Goal: Task Accomplishment & Management: Manage account settings

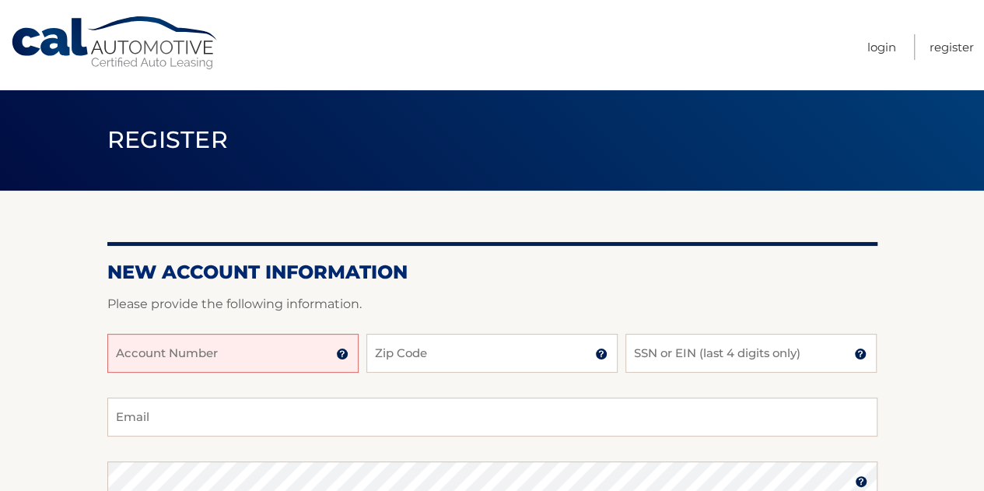
click at [308, 354] on input "Account Number" at bounding box center [232, 353] width 251 height 39
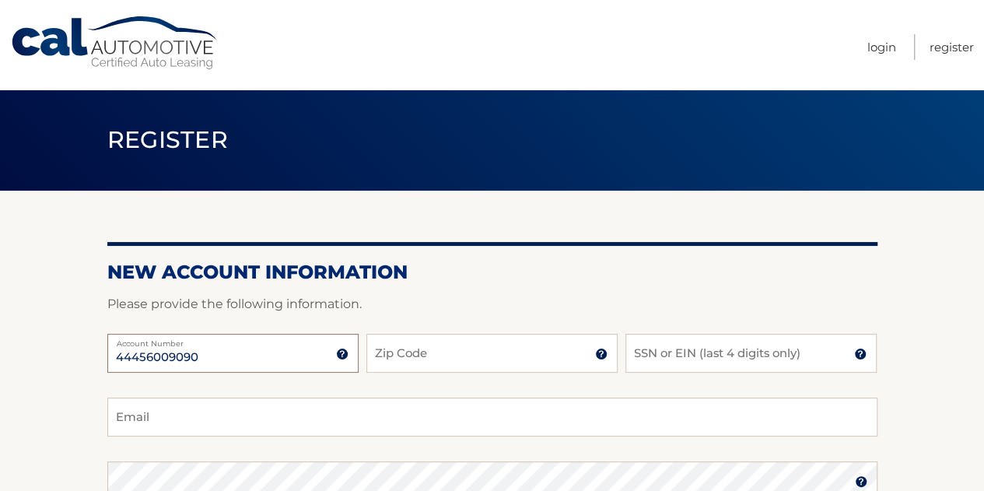
type input "44456009090"
click at [376, 358] on input "Zip Code" at bounding box center [491, 353] width 251 height 39
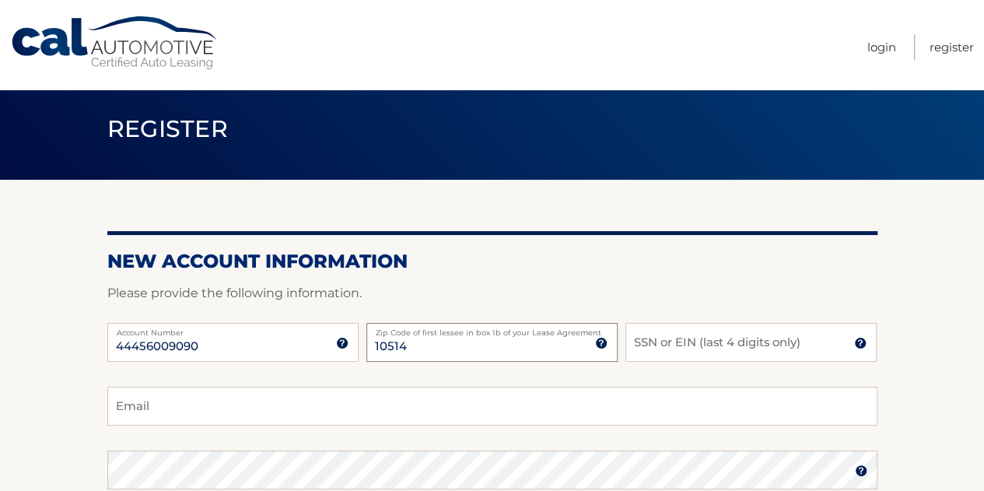
scroll to position [78, 0]
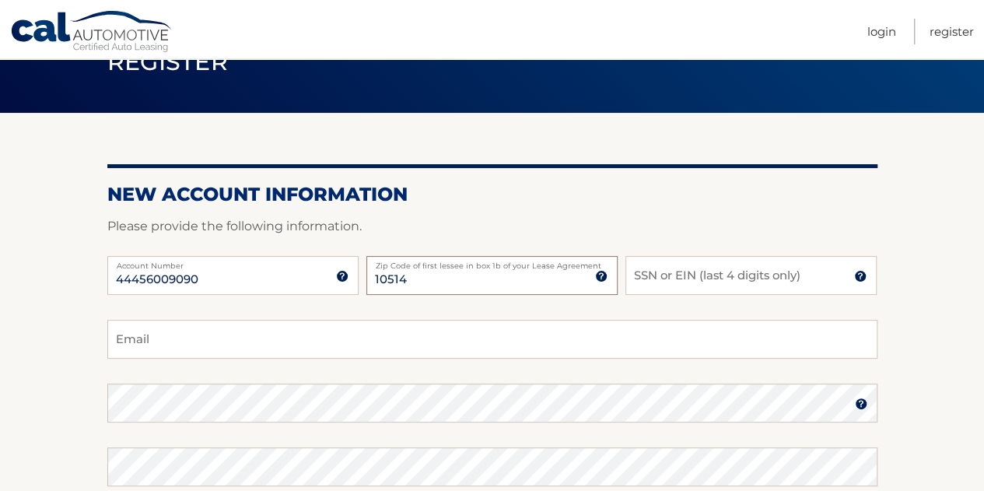
type input "10514"
click at [676, 284] on input "SSN or EIN (last 4 digits only)" at bounding box center [750, 275] width 251 height 39
type input "6089"
click at [502, 336] on input "Email" at bounding box center [492, 339] width 770 height 39
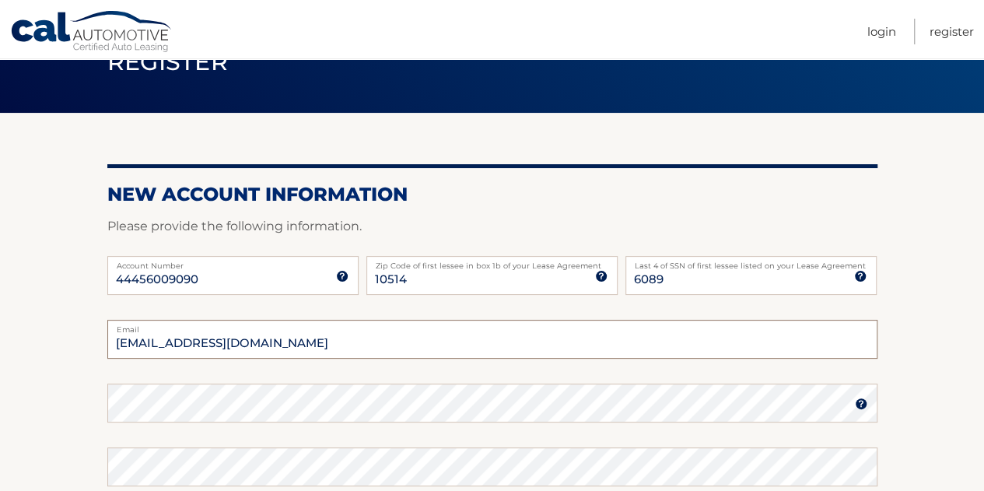
type input "jfinkler@gmail.com"
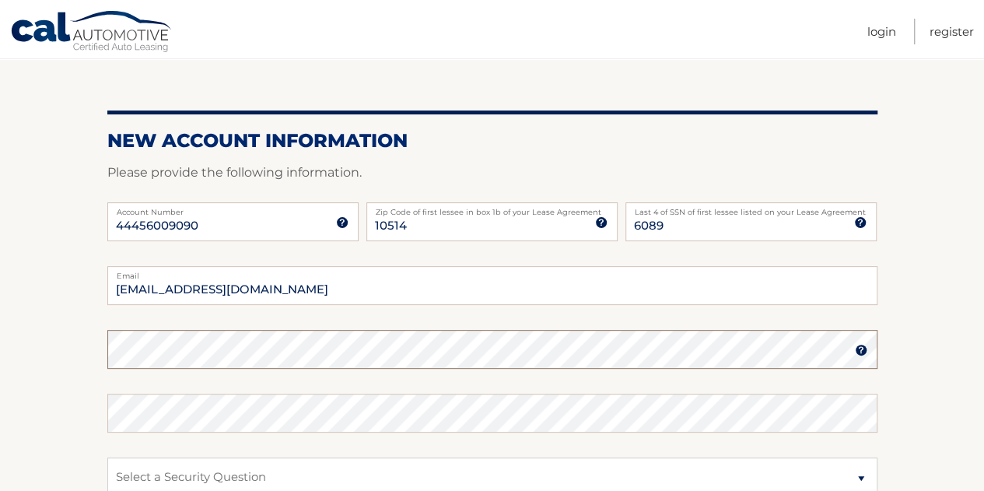
scroll to position [156, 0]
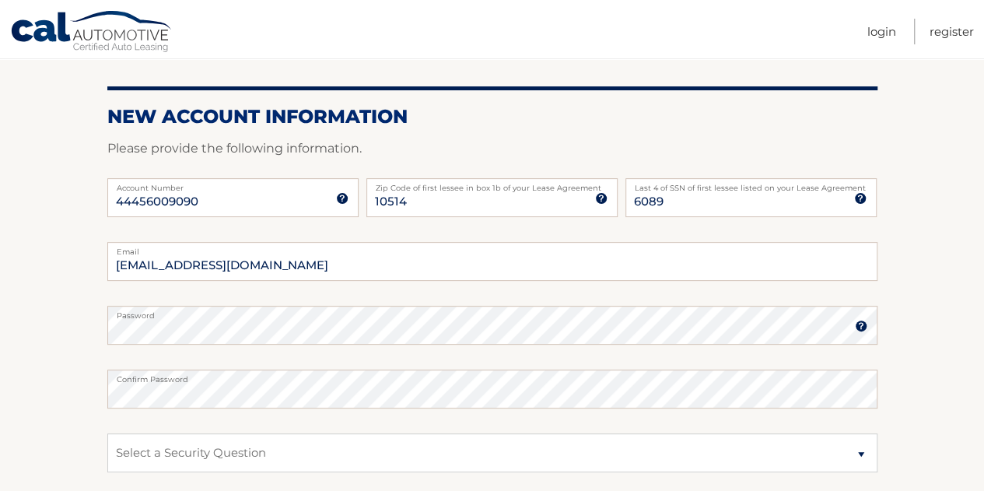
click at [84, 371] on section "New Account Information Please provide the following information. 44456009090 A…" at bounding box center [492, 338] width 984 height 607
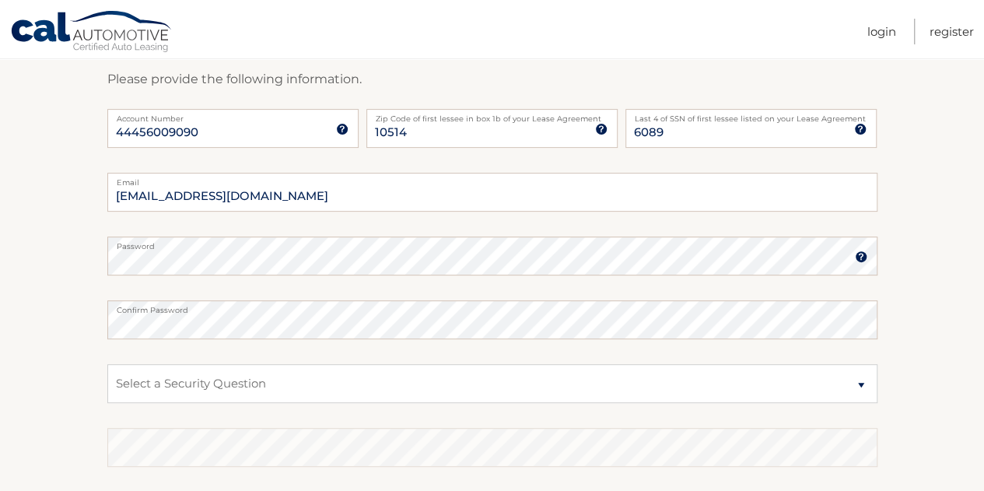
scroll to position [311, 0]
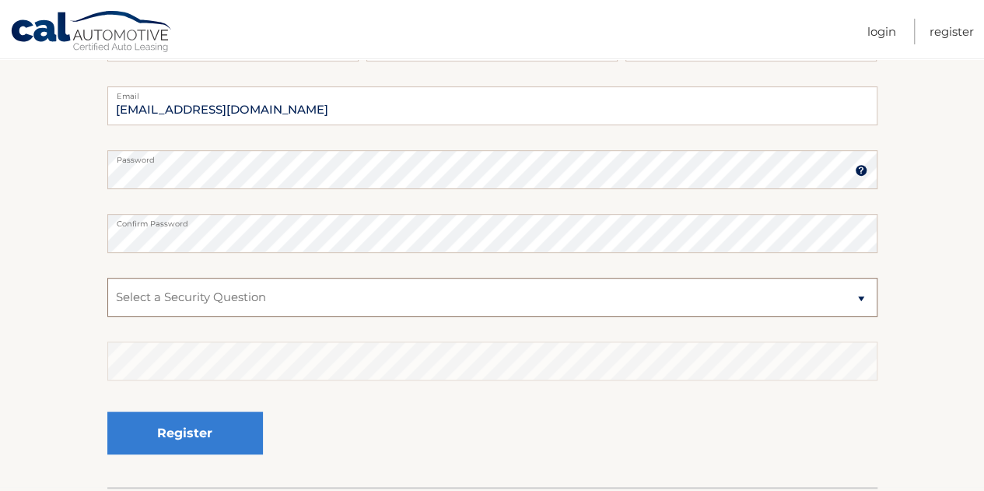
click at [160, 302] on select "Select a Security Question What was the name of your elementary school? What is…" at bounding box center [492, 297] width 770 height 39
select select "2"
click at [107, 278] on select "Select a Security Question What was the name of your elementary school? What is…" at bounding box center [492, 297] width 770 height 39
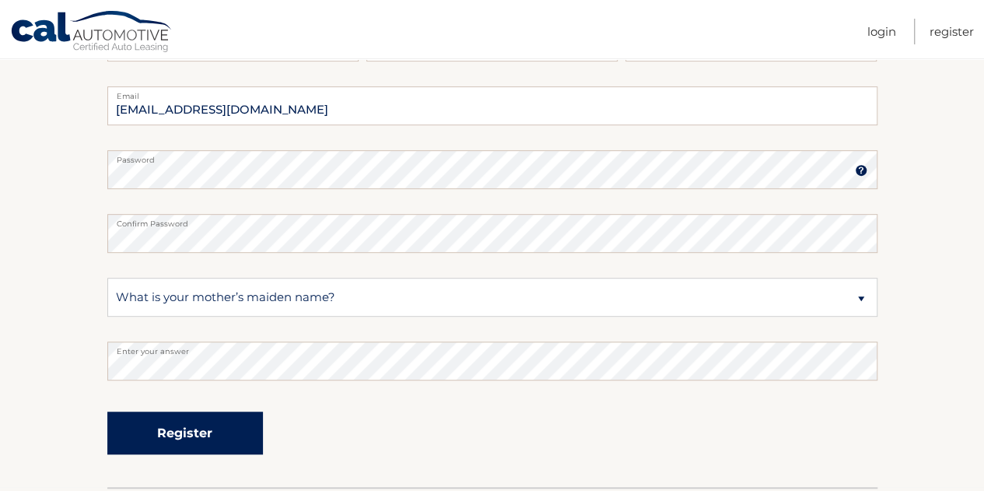
click at [148, 441] on button "Register" at bounding box center [185, 432] width 156 height 43
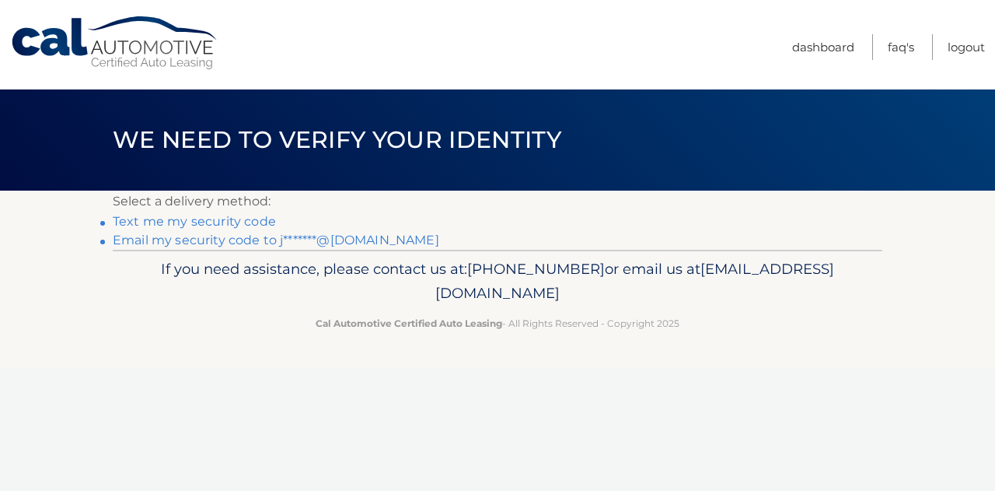
click at [228, 220] on link "Text me my security code" at bounding box center [194, 221] width 163 height 15
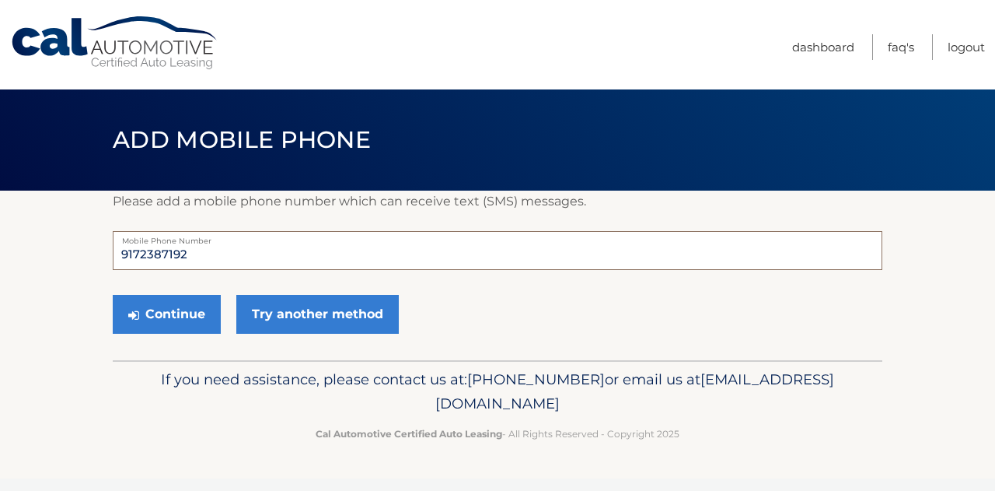
drag, startPoint x: 198, startPoint y: 250, endPoint x: 75, endPoint y: 242, distance: 123.9
click at [75, 242] on section "Please add a mobile phone number which can receive text (SMS) messages. 9172387…" at bounding box center [497, 275] width 995 height 170
type input "9"
type input "7322728363"
click at [163, 310] on button "Continue" at bounding box center [167, 314] width 108 height 39
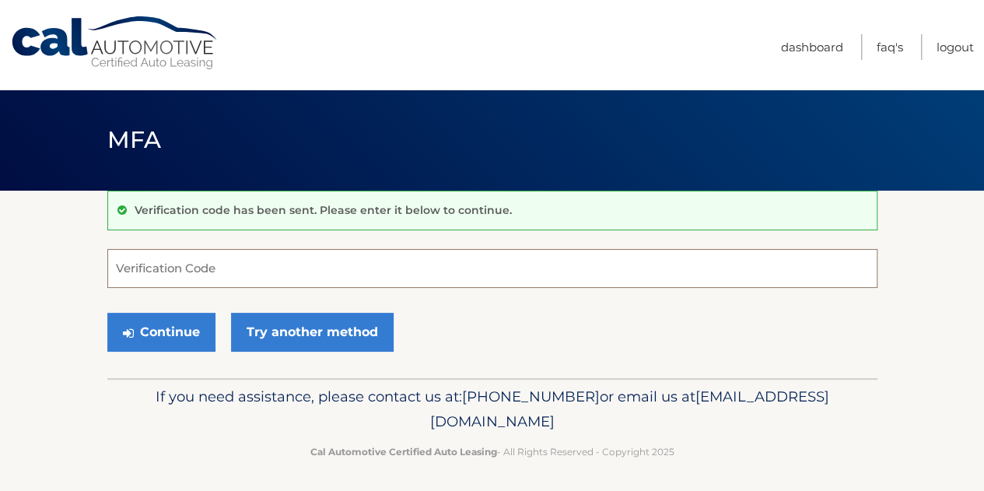
click at [187, 276] on input "Verification Code" at bounding box center [492, 268] width 770 height 39
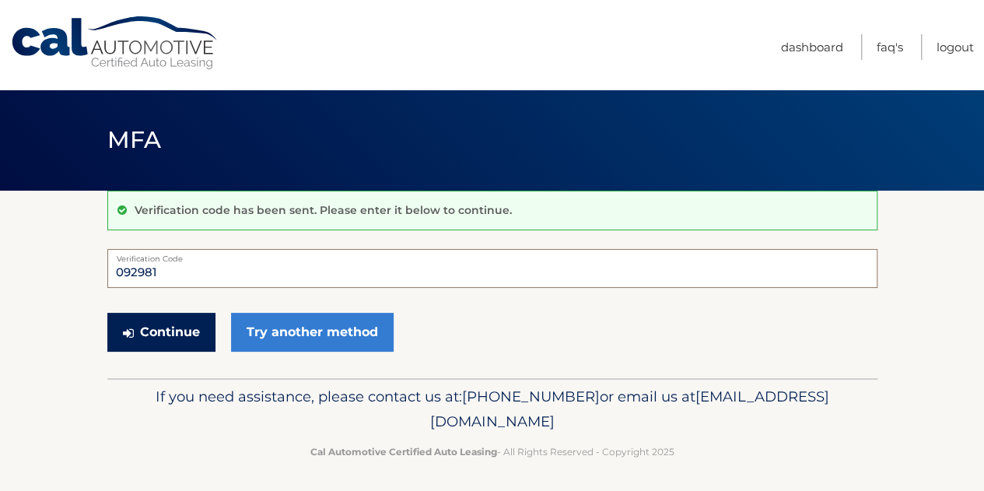
type input "092981"
click at [195, 331] on button "Continue" at bounding box center [161, 332] width 108 height 39
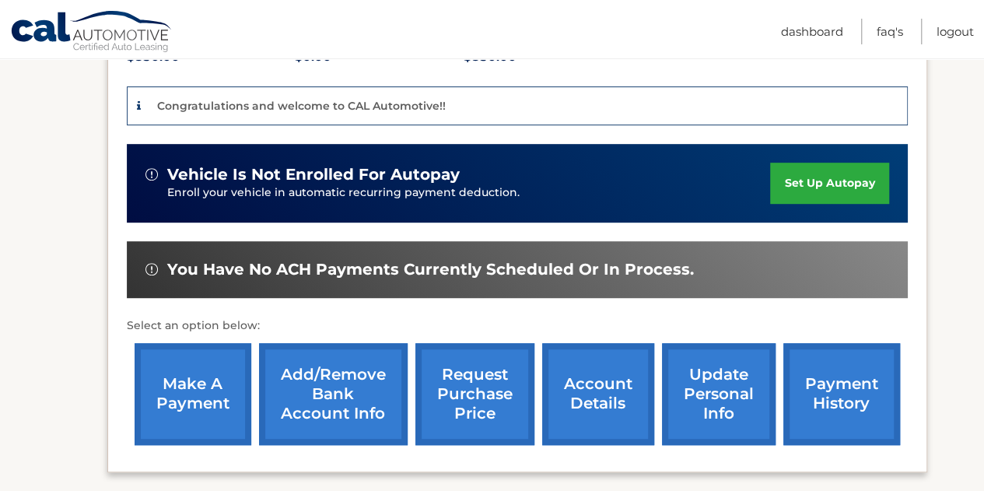
scroll to position [389, 0]
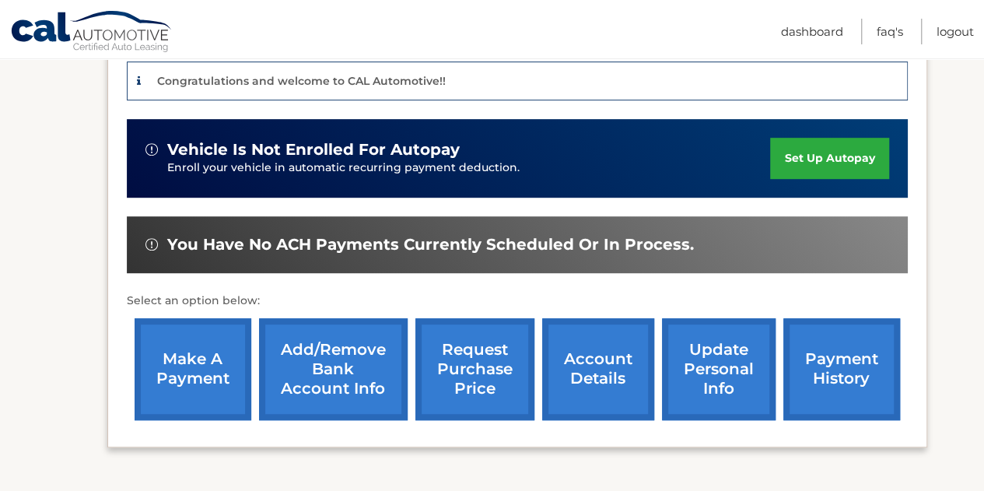
click at [695, 319] on link "update personal info" at bounding box center [719, 369] width 114 height 102
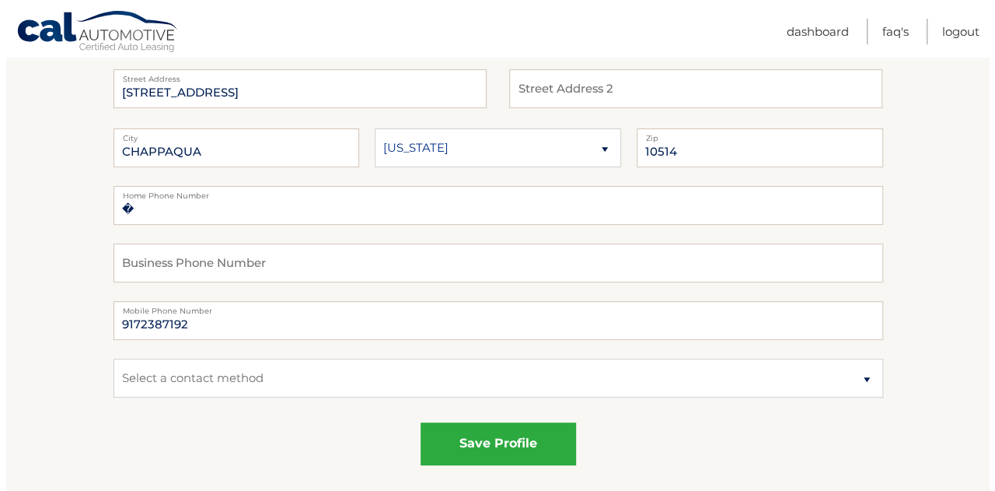
scroll to position [233, 0]
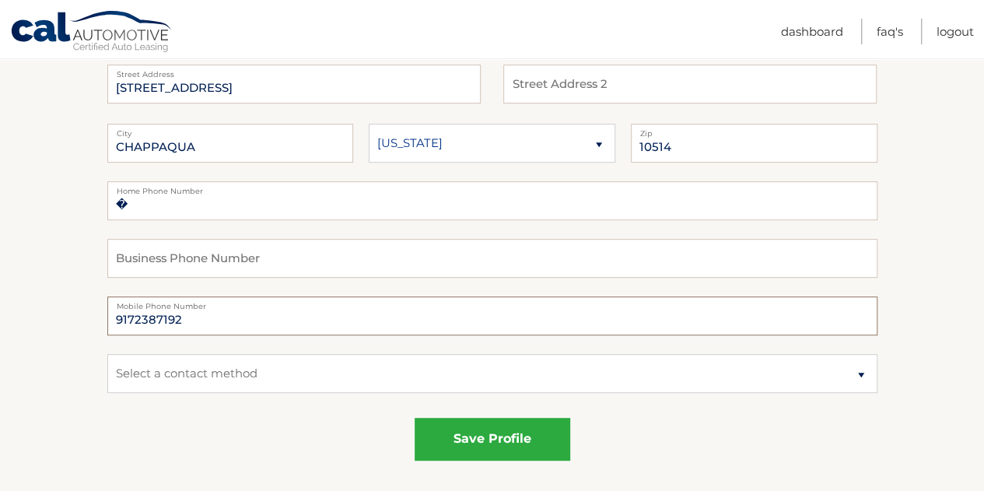
drag, startPoint x: 205, startPoint y: 316, endPoint x: 64, endPoint y: 318, distance: 141.5
type input "7322728363"
drag, startPoint x: 141, startPoint y: 404, endPoint x: 156, endPoint y: 377, distance: 31.0
click at [151, 386] on fieldset "� Home Phone Number Business Phone Number 7322728363 Mobile Phone Number Select…" at bounding box center [492, 296] width 770 height 230
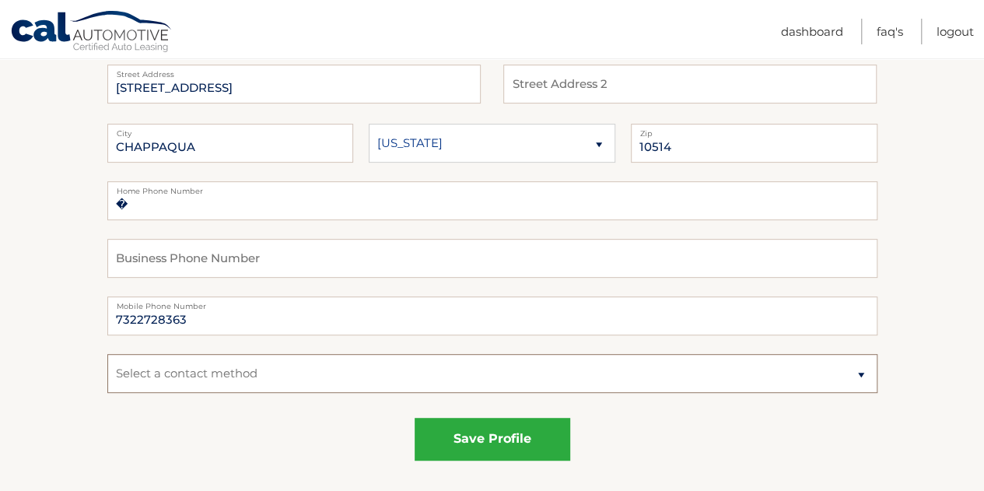
click at [157, 376] on select "Select a contact method Mobile Home" at bounding box center [492, 373] width 770 height 39
select select "1"
click at [107, 354] on select "Select a contact method Mobile Home" at bounding box center [492, 373] width 770 height 39
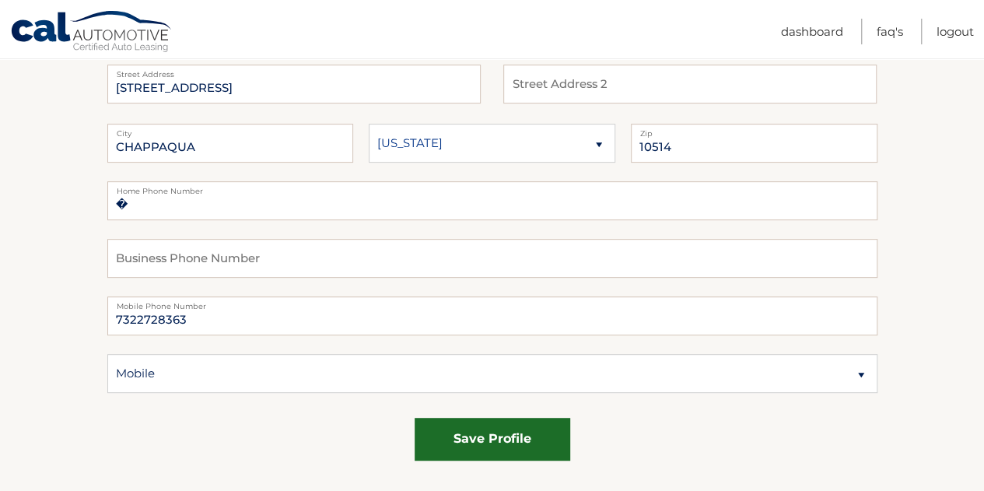
click at [524, 427] on button "save profile" at bounding box center [492, 439] width 156 height 43
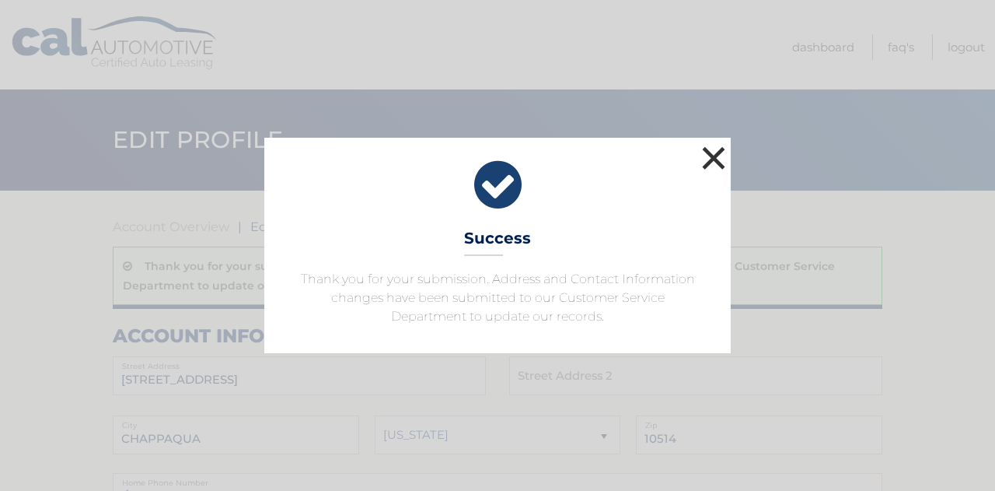
click at [710, 148] on button "×" at bounding box center [713, 157] width 31 height 31
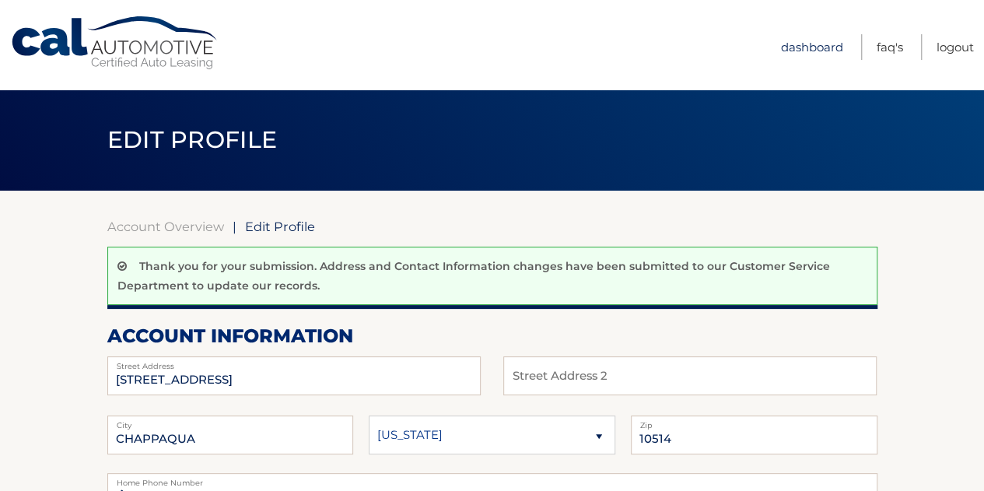
click at [781, 54] on link "Dashboard" at bounding box center [812, 47] width 62 height 26
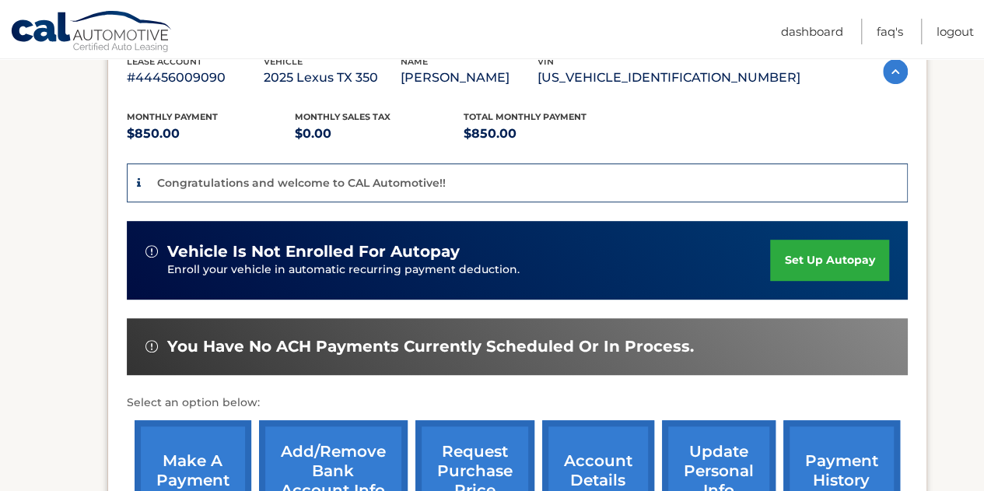
scroll to position [311, 0]
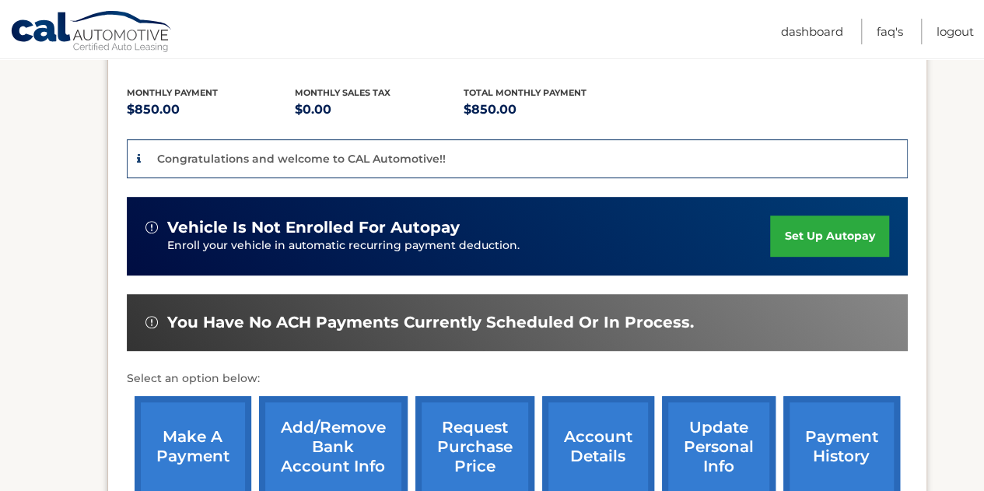
click at [826, 239] on link "set up autopay" at bounding box center [829, 235] width 118 height 41
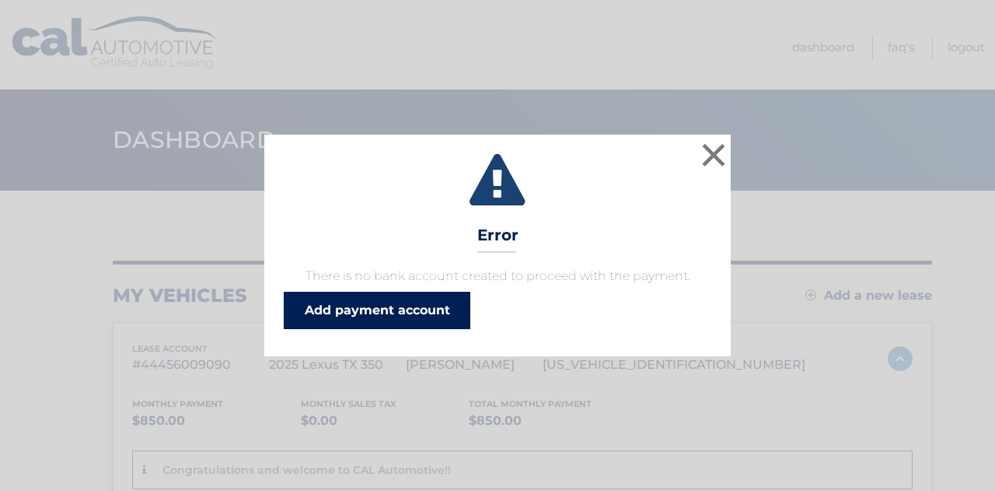
click at [391, 312] on link "Add payment account" at bounding box center [377, 310] width 187 height 37
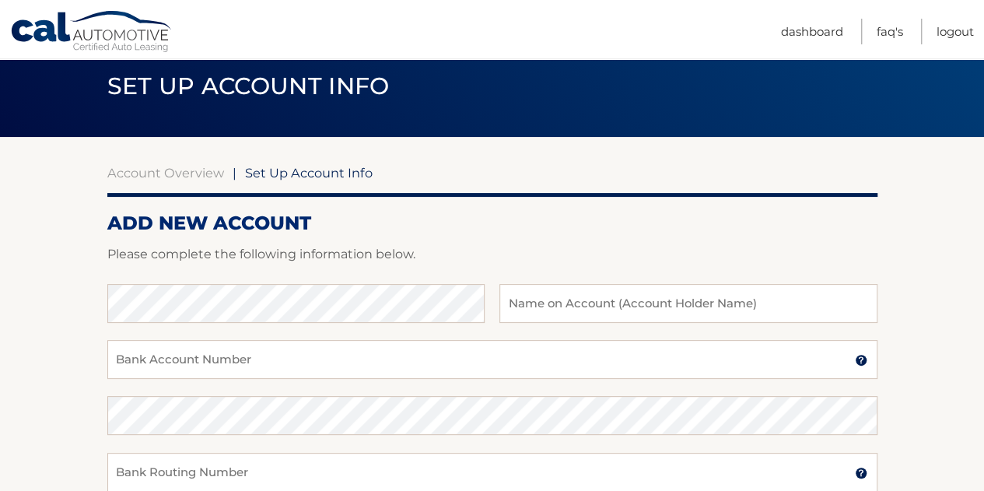
scroll to position [78, 0]
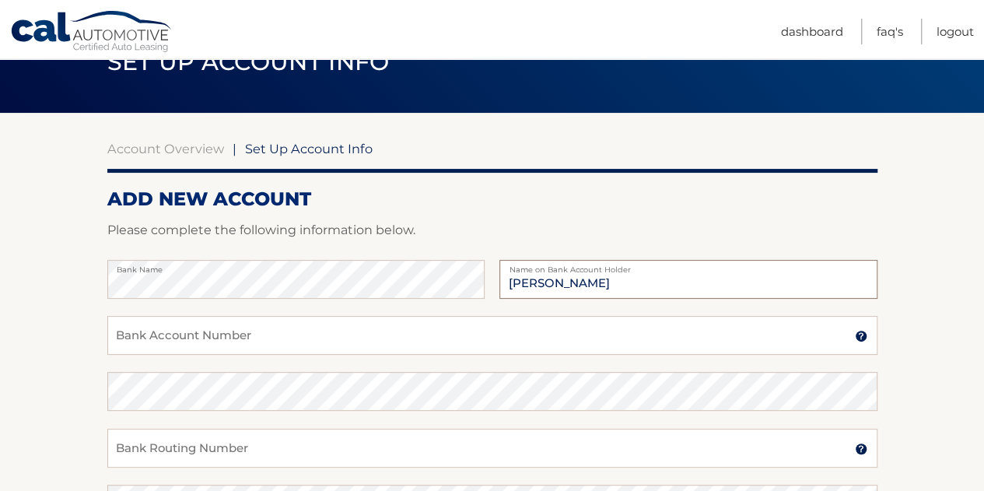
type input "Jordan Finkler"
click at [344, 336] on input "Bank Account Number" at bounding box center [492, 335] width 770 height 39
type input "790062731"
click at [246, 447] on input "Bank Routing Number" at bounding box center [492, 447] width 770 height 39
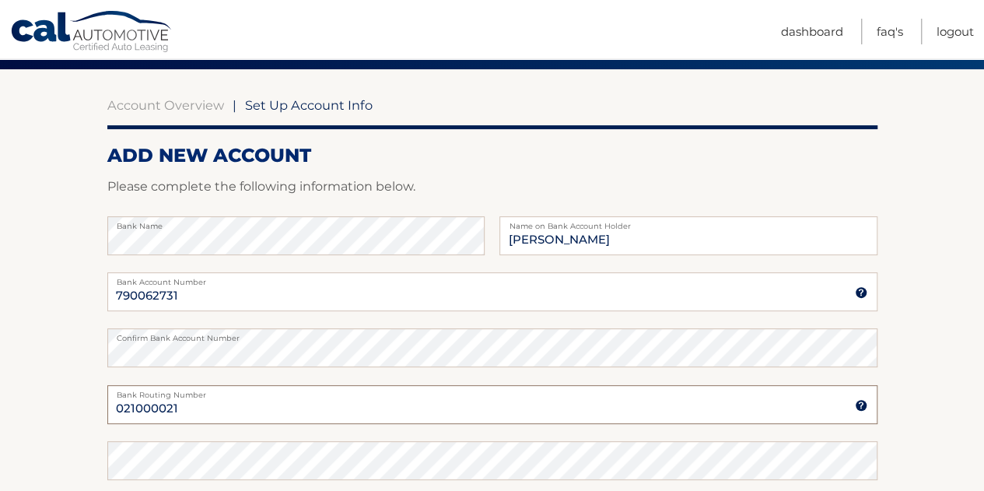
scroll to position [156, 0]
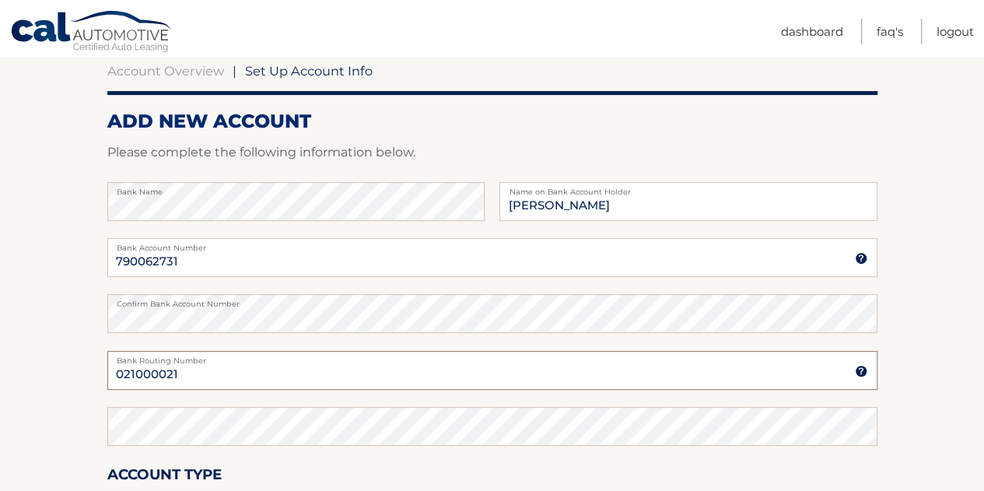
type input "021000021"
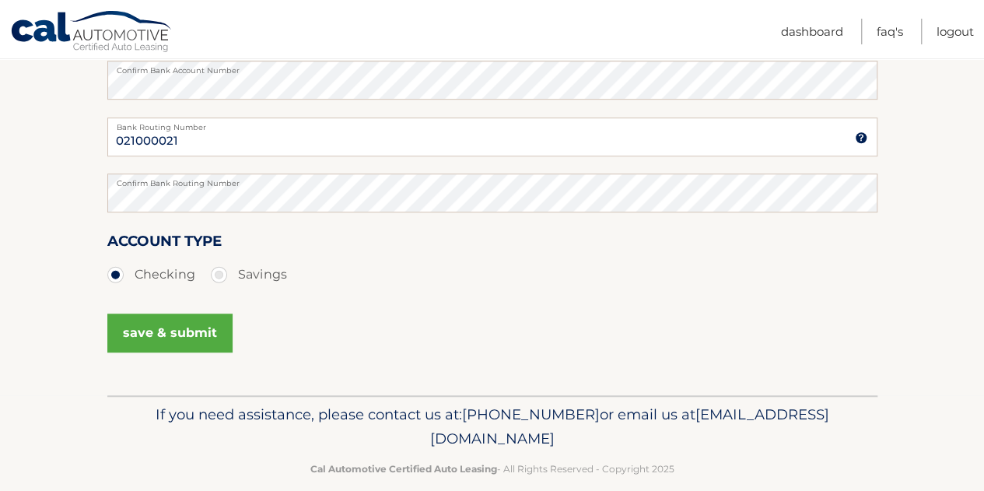
click at [173, 321] on button "save & submit" at bounding box center [169, 332] width 125 height 39
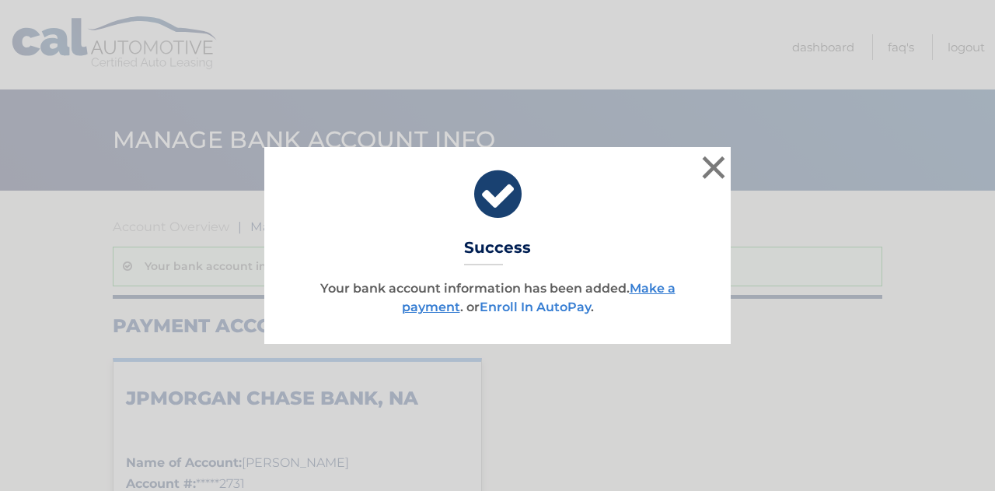
click at [558, 300] on link "Enroll In AutoPay" at bounding box center [535, 306] width 111 height 15
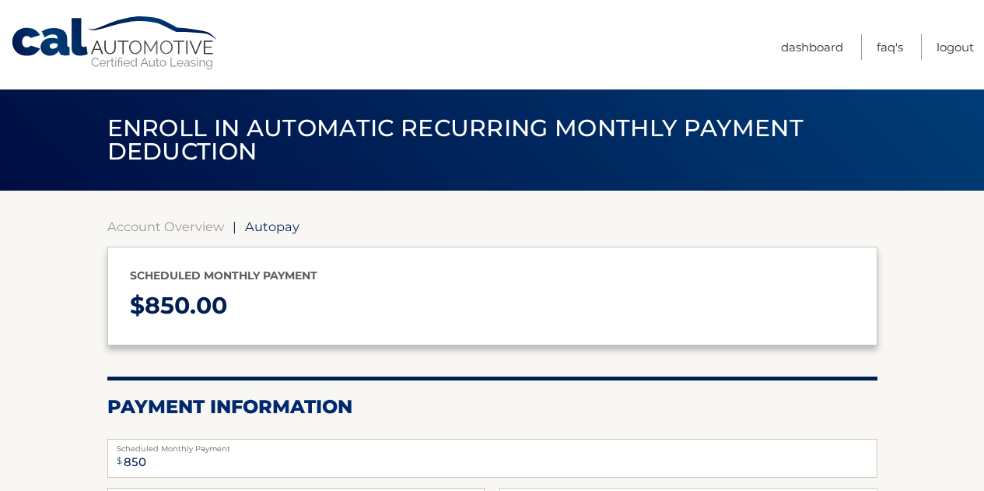
select select "NDA2NDlkZTctNTEzNS00ZTVmLWFhNjYtNTQ4OTNkZTliZjQ4"
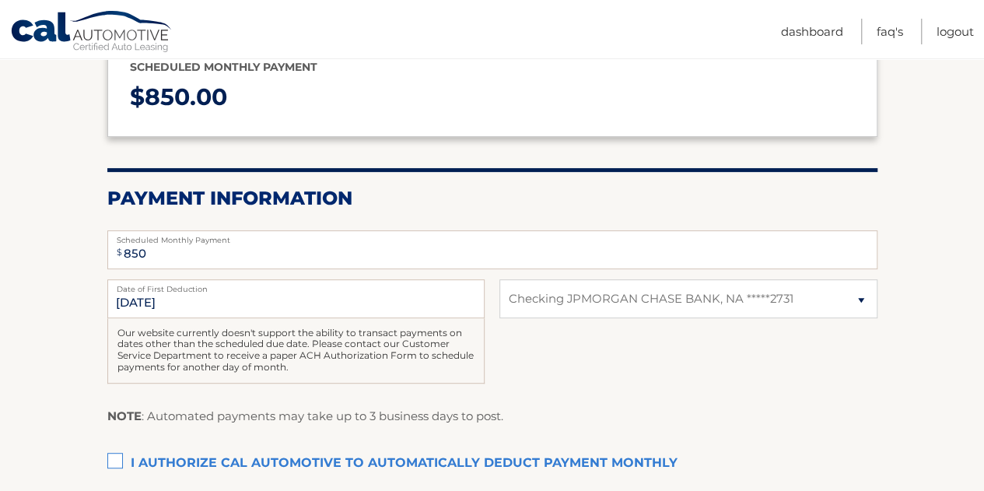
scroll to position [233, 0]
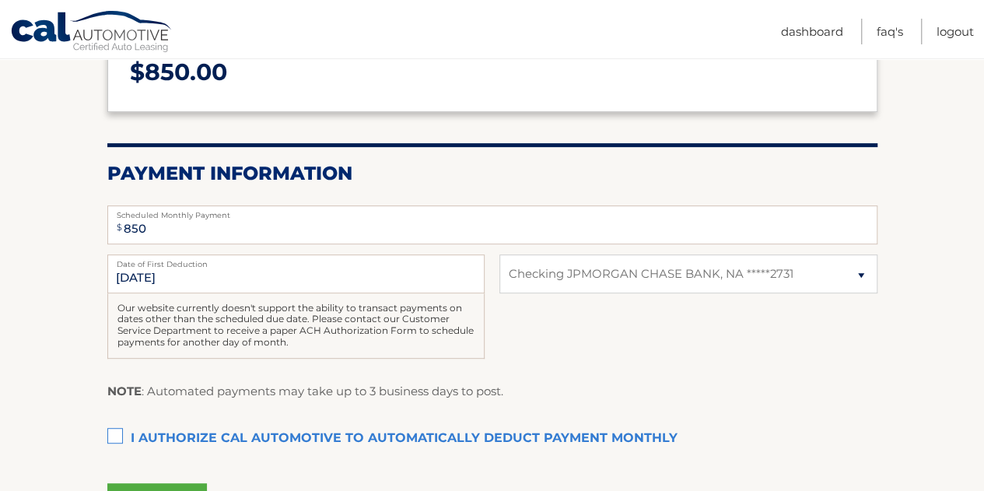
click at [118, 439] on label "I authorize cal automotive to automatically deduct payment monthly This checkbo…" at bounding box center [492, 438] width 770 height 31
click at [0, 0] on input "I authorize cal automotive to automatically deduct payment monthly This checkbo…" at bounding box center [0, 0] width 0 height 0
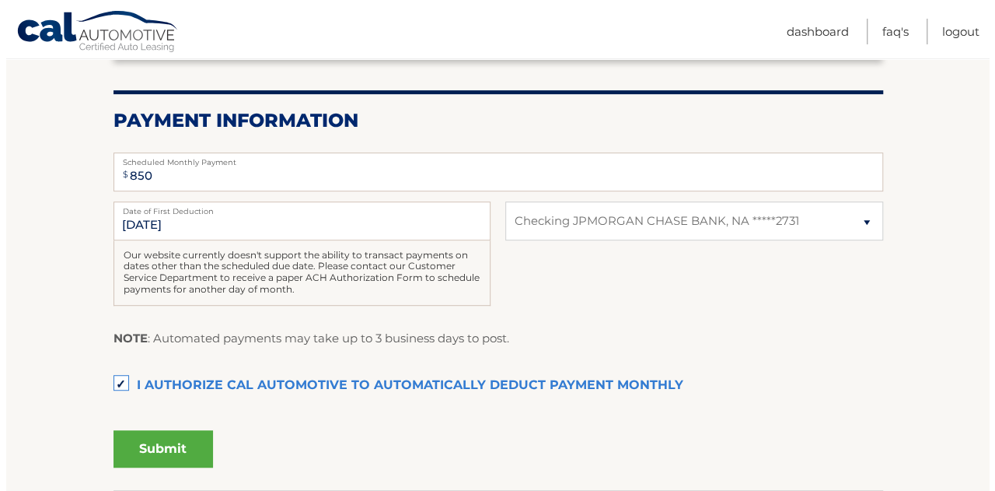
scroll to position [311, 0]
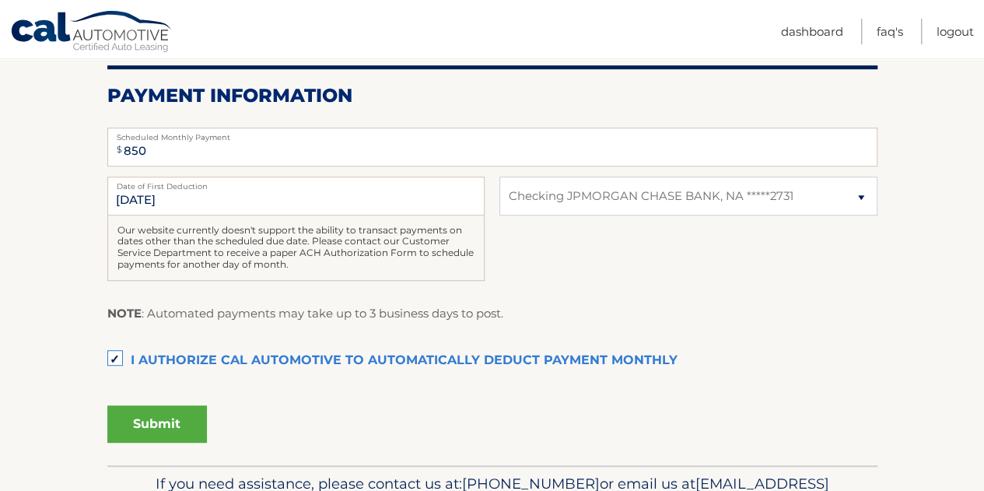
click at [146, 418] on button "Submit" at bounding box center [157, 423] width 100 height 37
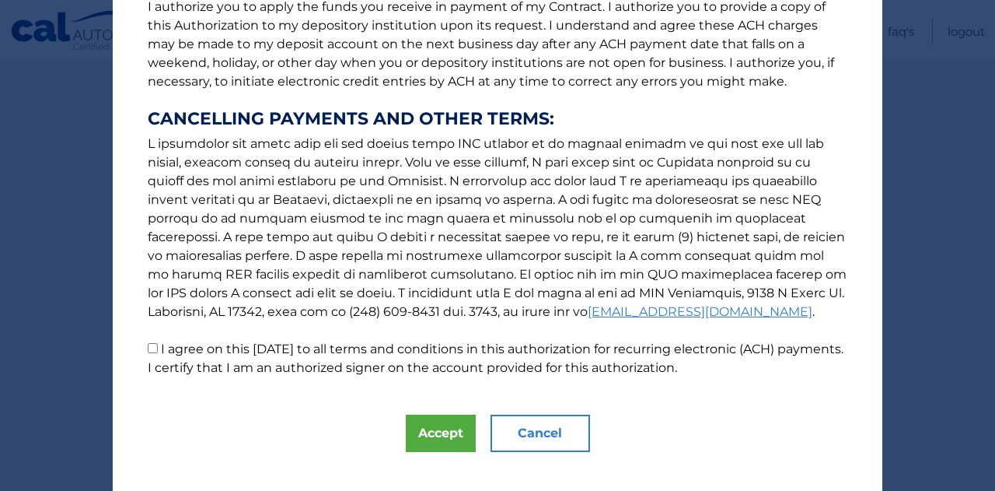
scroll to position [233, 0]
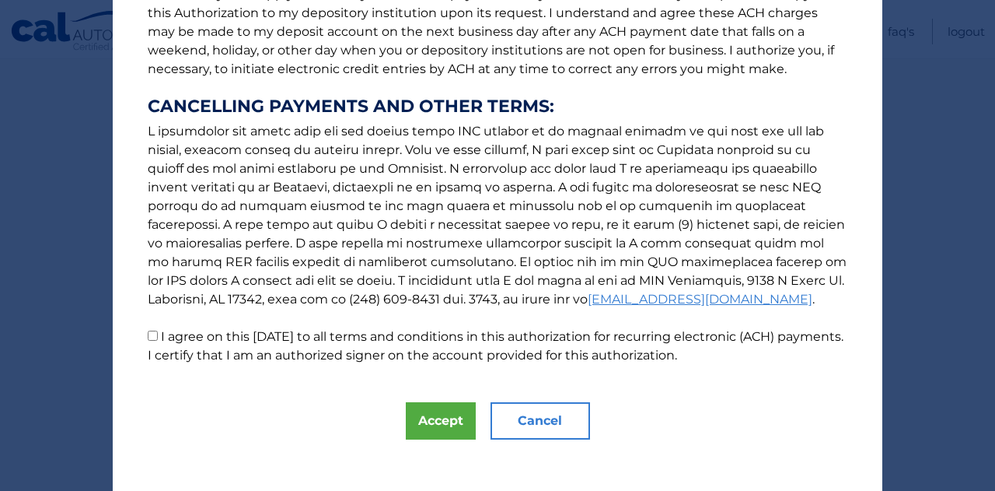
click at [148, 340] on input "I agree on this [DATE] to all terms and conditions in this authorization for re…" at bounding box center [153, 335] width 10 height 10
checkbox input "true"
click at [407, 419] on button "Accept" at bounding box center [441, 420] width 70 height 37
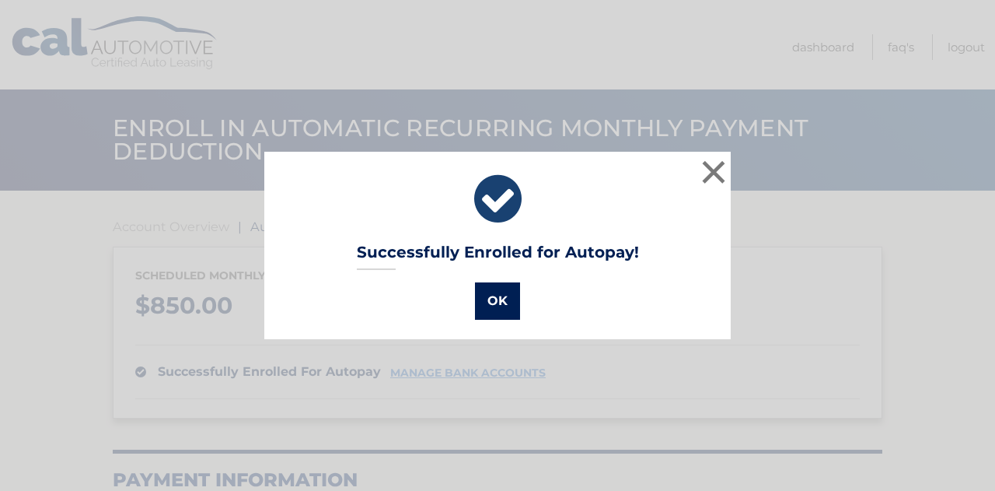
click at [477, 307] on button "OK" at bounding box center [497, 300] width 45 height 37
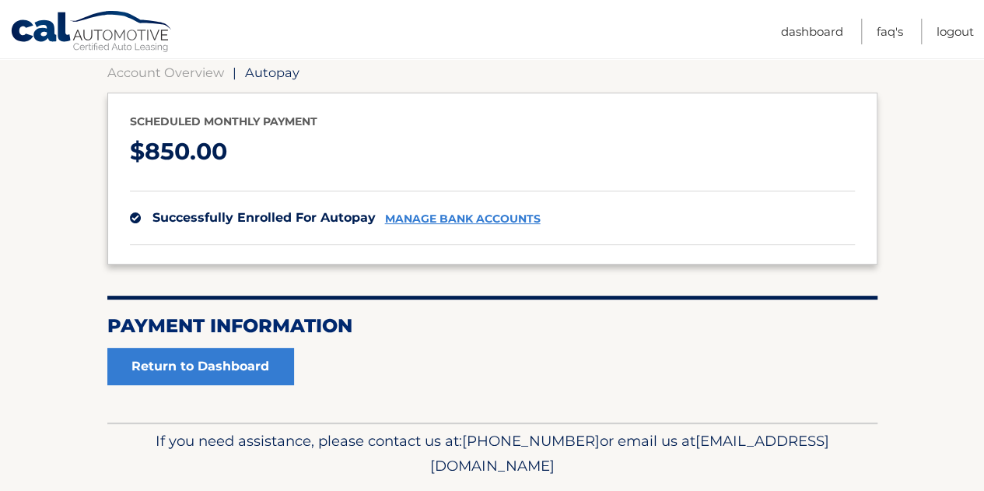
scroll to position [156, 0]
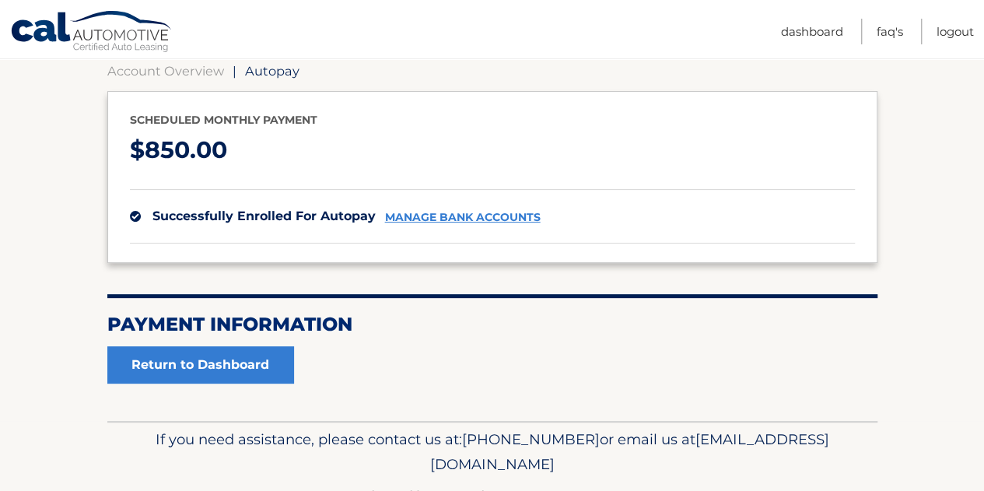
click at [257, 386] on div "Account Overview | Autopay Scheduled monthly payment $ 850.00 successfully enro…" at bounding box center [492, 228] width 770 height 386
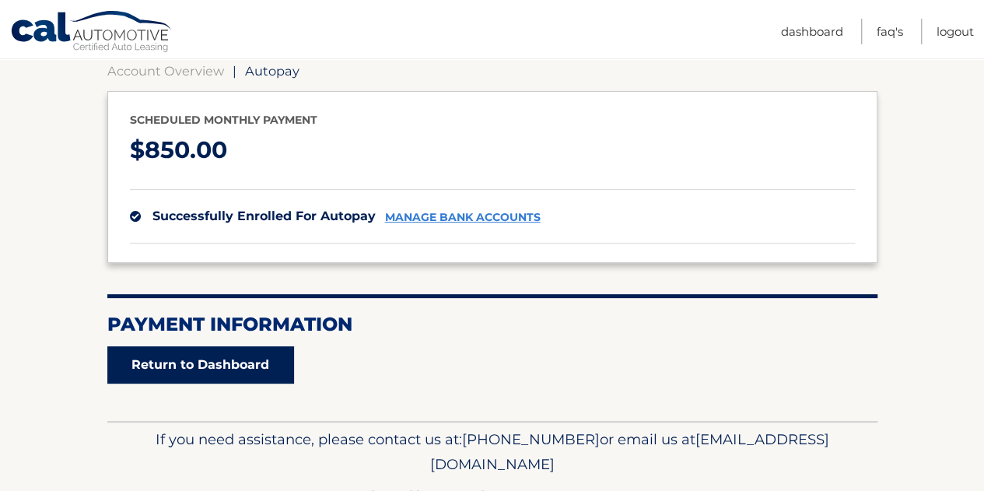
click at [260, 369] on link "Return to Dashboard" at bounding box center [200, 364] width 187 height 37
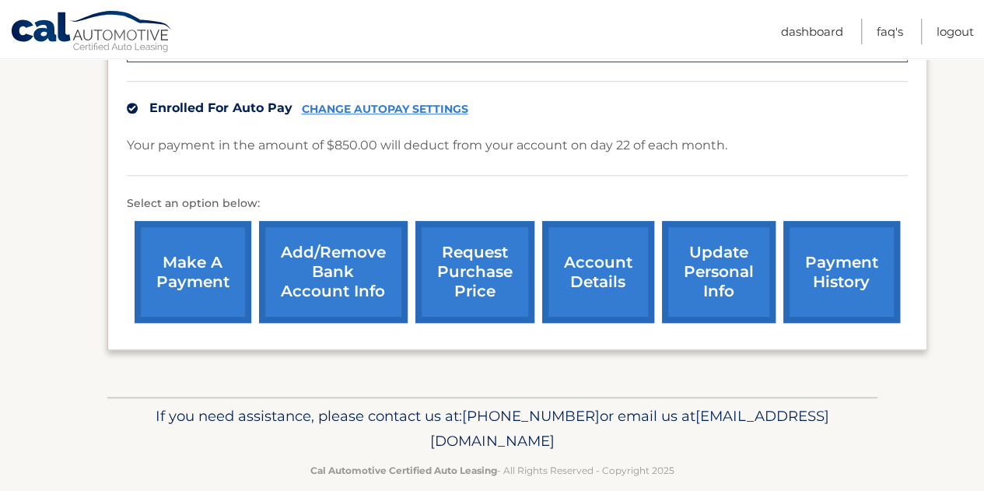
scroll to position [448, 0]
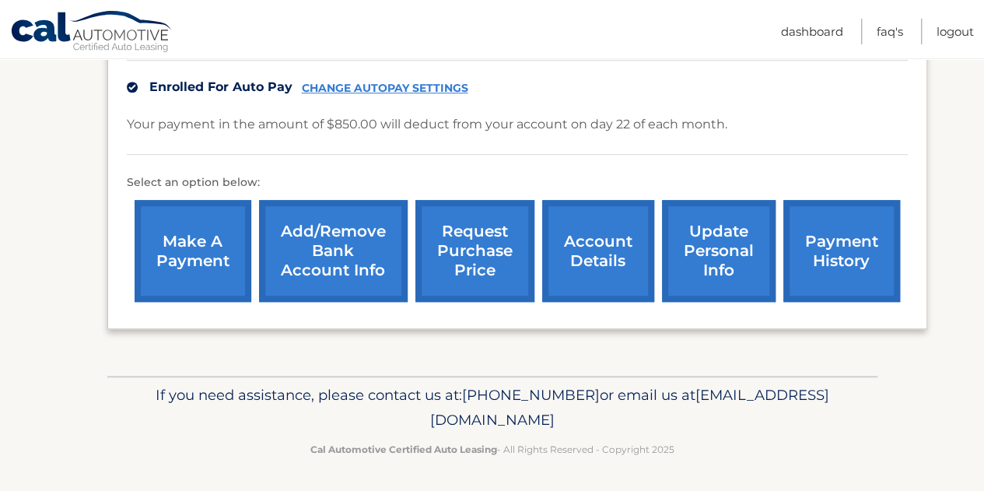
click at [593, 213] on link "account details" at bounding box center [598, 251] width 112 height 102
click at [580, 259] on link "account details" at bounding box center [598, 251] width 112 height 102
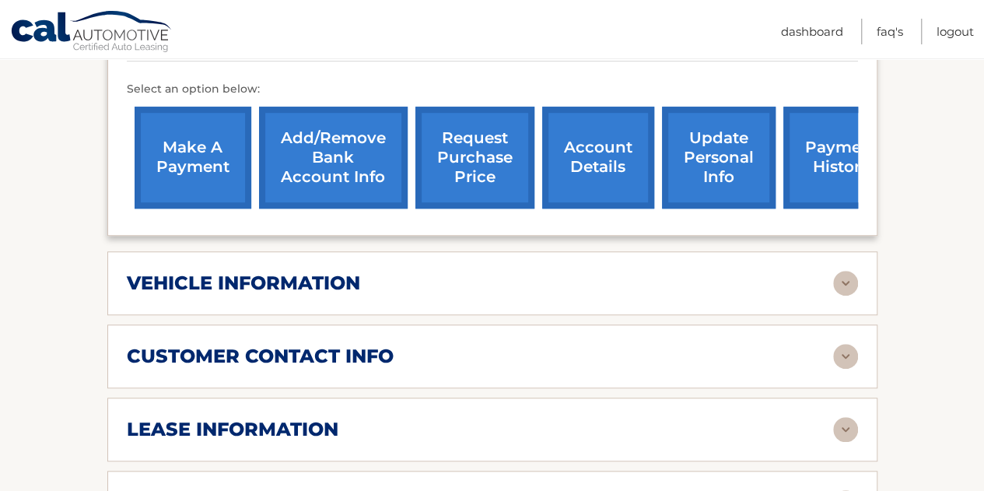
scroll to position [544, 0]
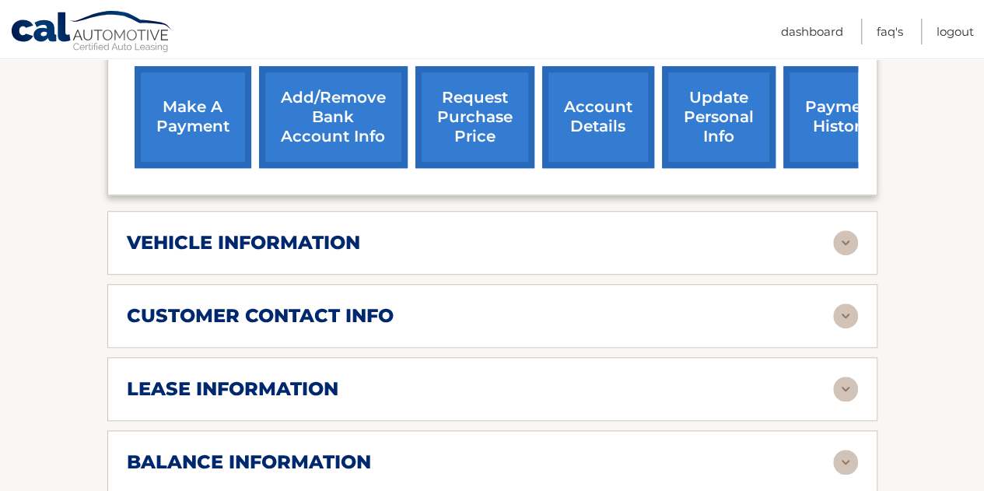
click at [821, 245] on div "vehicle information" at bounding box center [480, 242] width 706 height 23
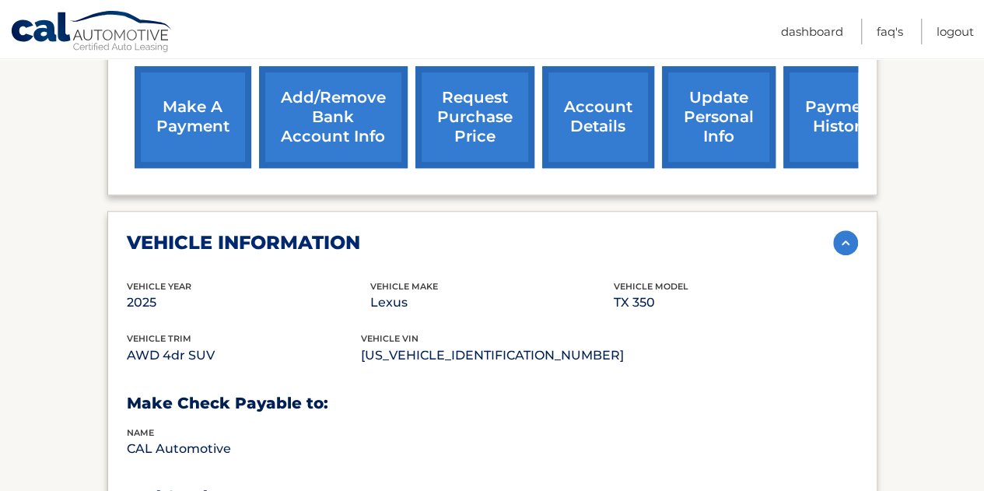
drag, startPoint x: 821, startPoint y: 245, endPoint x: 974, endPoint y: 245, distance: 153.2
click at [974, 245] on section "Account Details | #44456009090 Back to Dashboard Manage Your Lease lease accoun…" at bounding box center [492, 477] width 984 height 1663
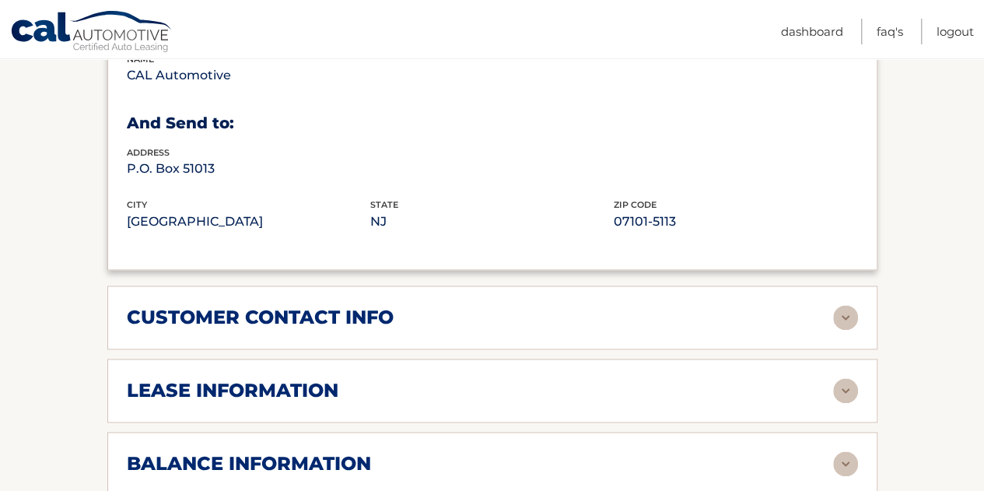
scroll to position [933, 0]
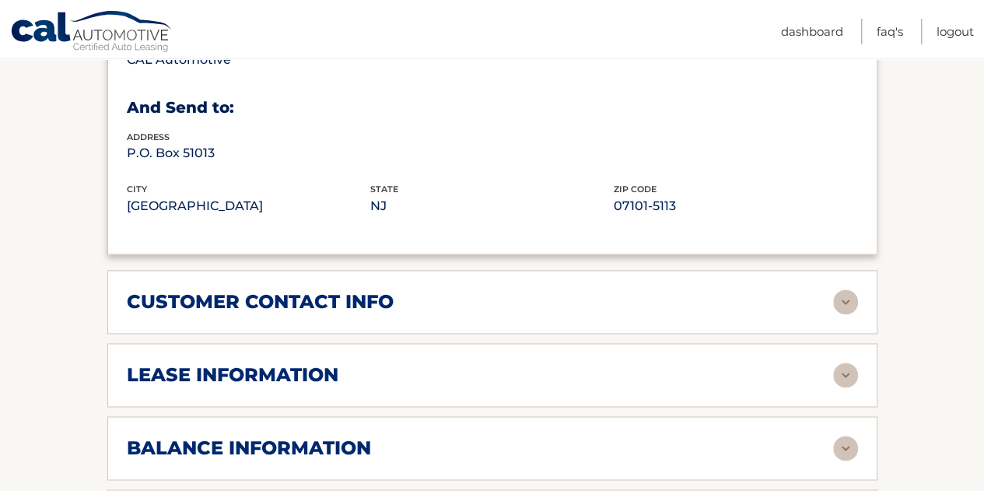
click at [852, 289] on img at bounding box center [845, 301] width 25 height 25
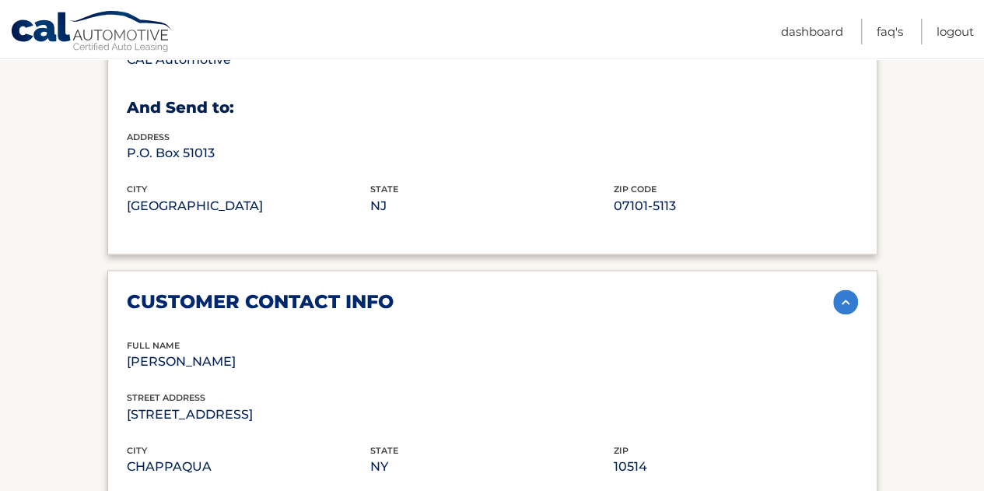
click at [900, 359] on section "Account Details | #44456009090 Back to Dashboard Manage Your Lease lease accoun…" at bounding box center [492, 242] width 984 height 1970
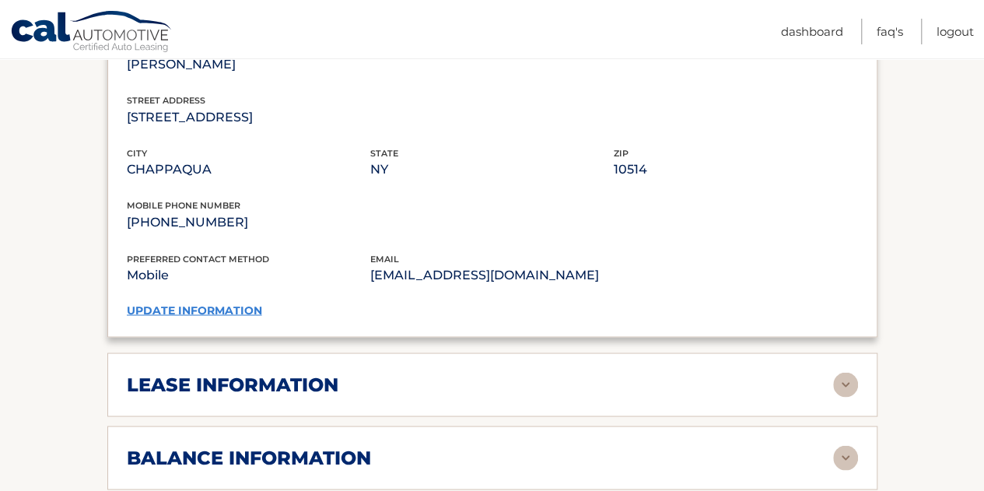
scroll to position [1244, 0]
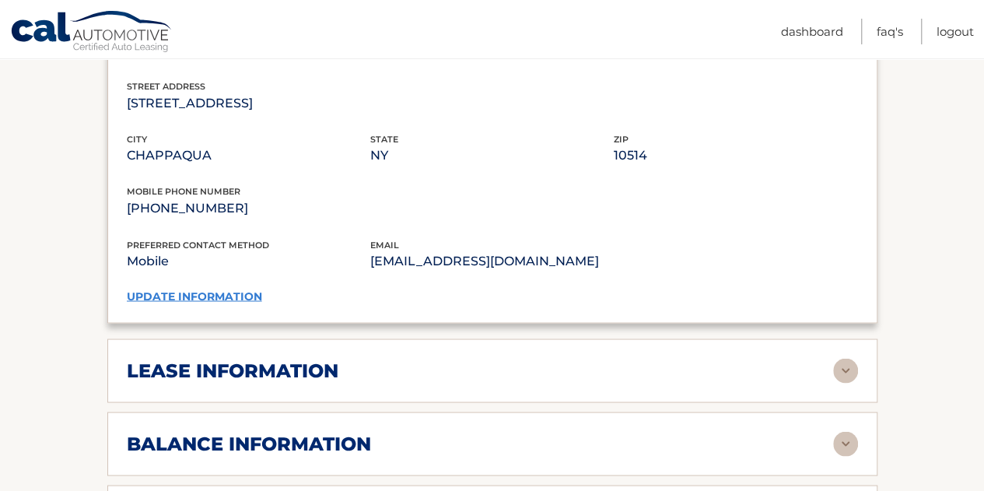
click at [733, 348] on div "lease information Contract Start Date Aug 22, 2025 Term 39 Maturity Date Nov 22…" at bounding box center [492, 370] width 770 height 64
click at [828, 367] on div "lease information" at bounding box center [480, 369] width 706 height 23
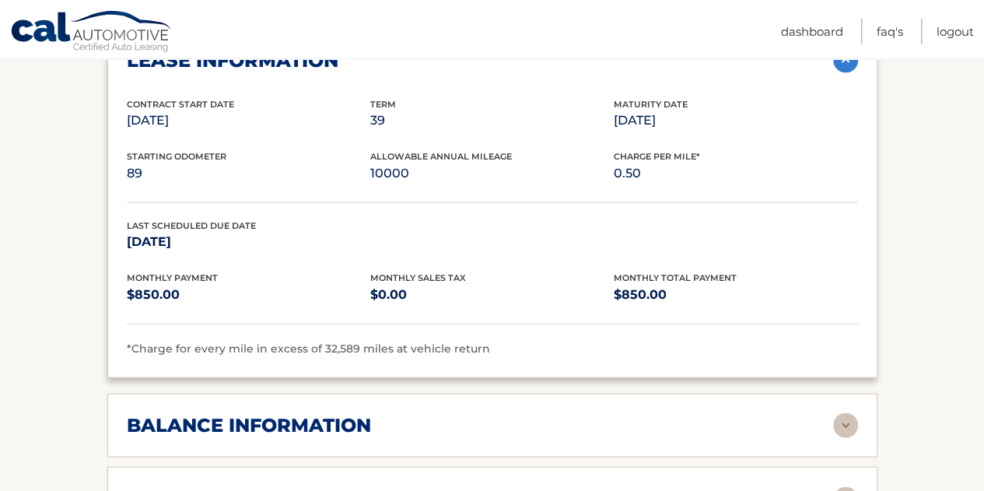
scroll to position [1555, 0]
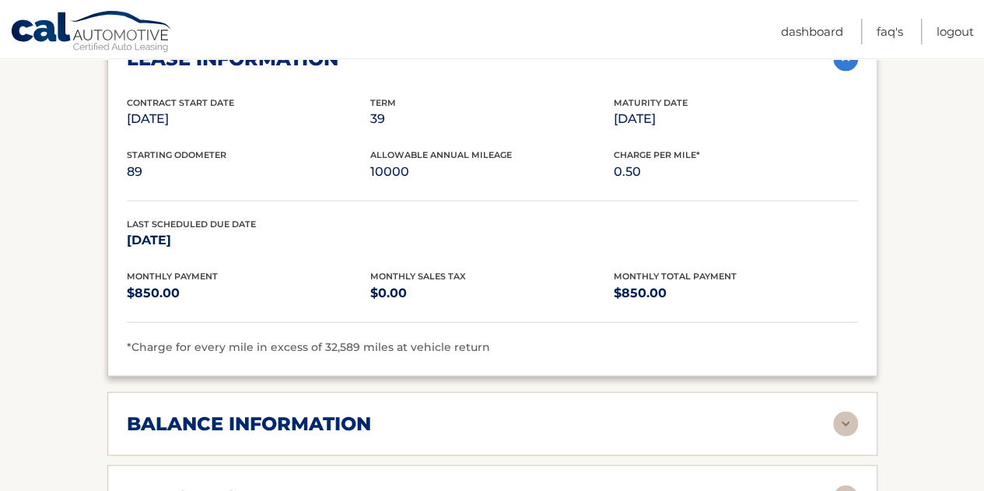
click at [843, 416] on img at bounding box center [845, 423] width 25 height 25
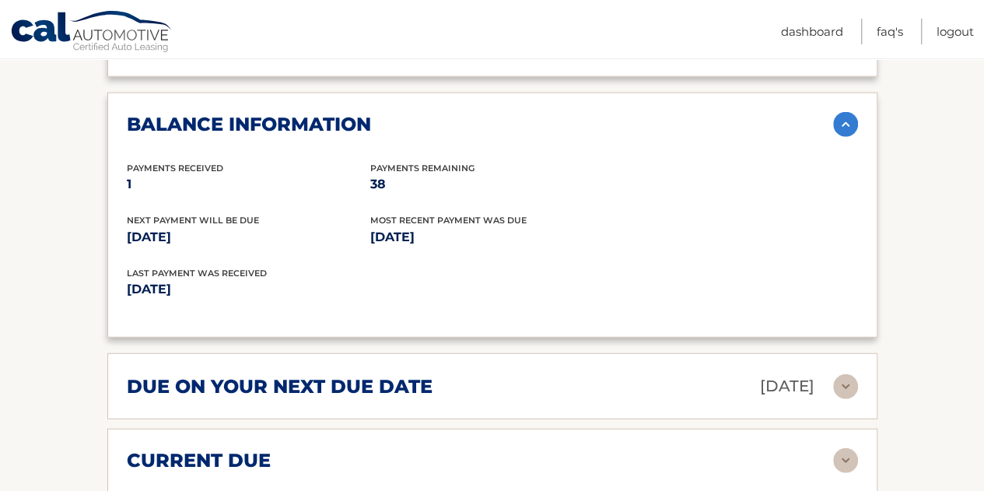
scroll to position [1944, 0]
